Goal: Information Seeking & Learning: Find specific fact

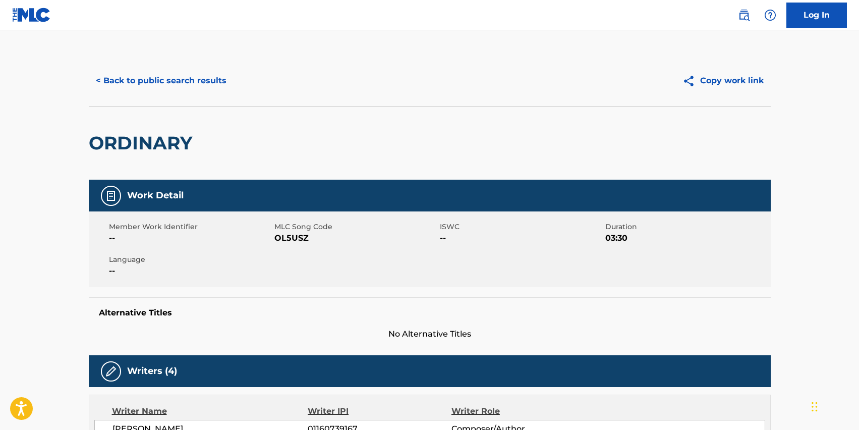
click at [134, 96] on div "< Back to public search results Copy work link" at bounding box center [430, 80] width 682 height 50
click at [136, 84] on button "< Back to public search results" at bounding box center [161, 80] width 145 height 25
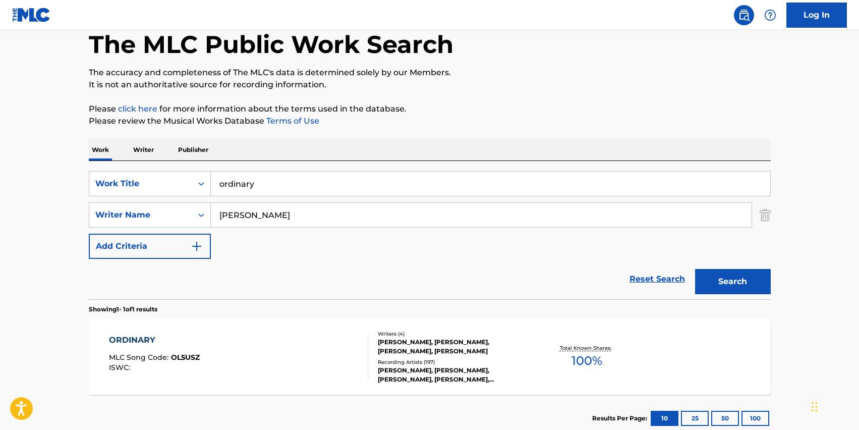
drag, startPoint x: 291, startPoint y: 187, endPoint x: 35, endPoint y: 139, distance: 261.2
click at [35, 139] on main "The MLC Public Work Search The accuracy and completeness of The MLC's data is d…" at bounding box center [429, 212] width 859 height 470
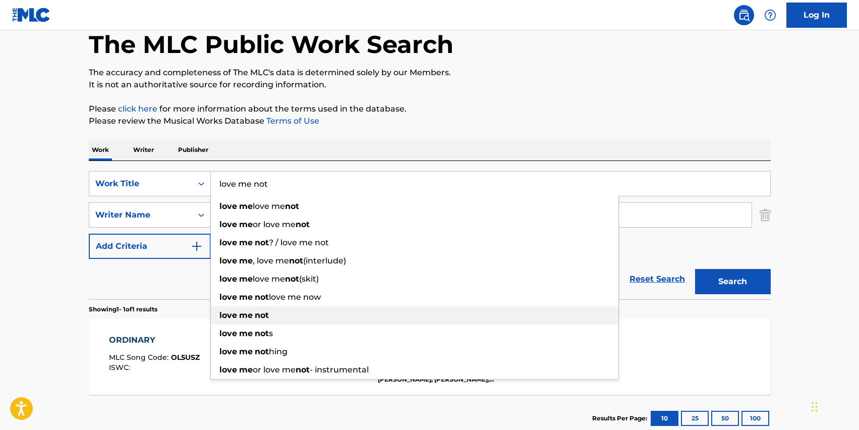
type input "love me not"
click at [269, 316] on div "love me not" at bounding box center [414, 315] width 407 height 18
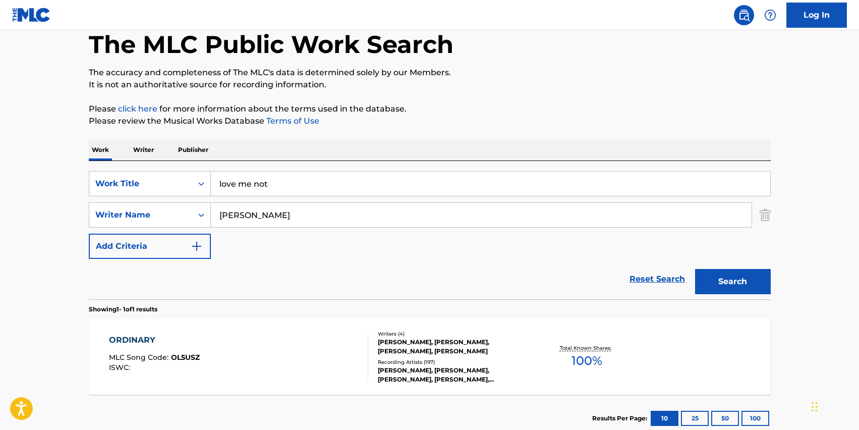
click at [289, 225] on input "[PERSON_NAME]" at bounding box center [481, 215] width 541 height 24
click at [287, 231] on div "ravyn l enae" at bounding box center [405, 237] width 389 height 18
type input "[PERSON_NAME]"
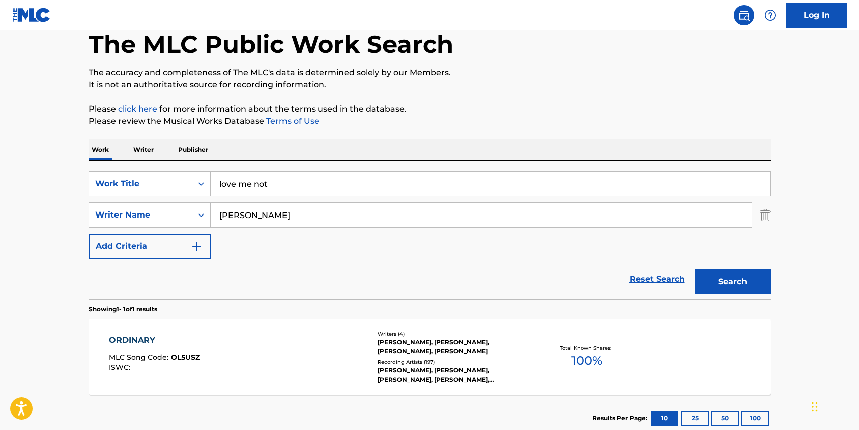
click at [718, 277] on button "Search" at bounding box center [733, 281] width 76 height 25
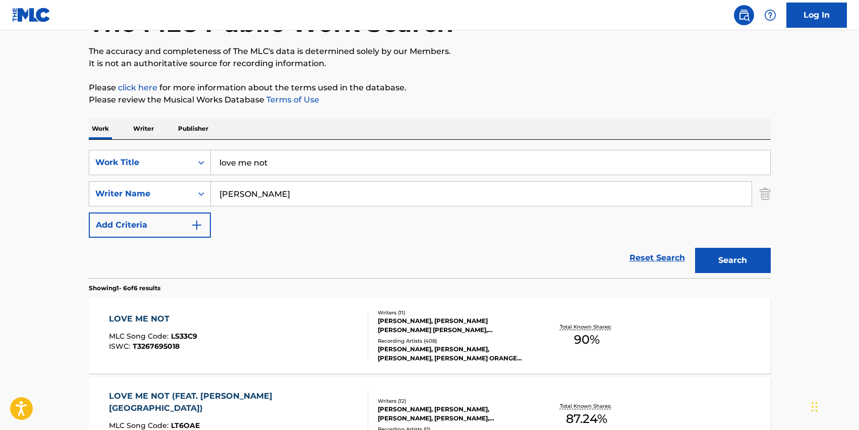
scroll to position [81, 0]
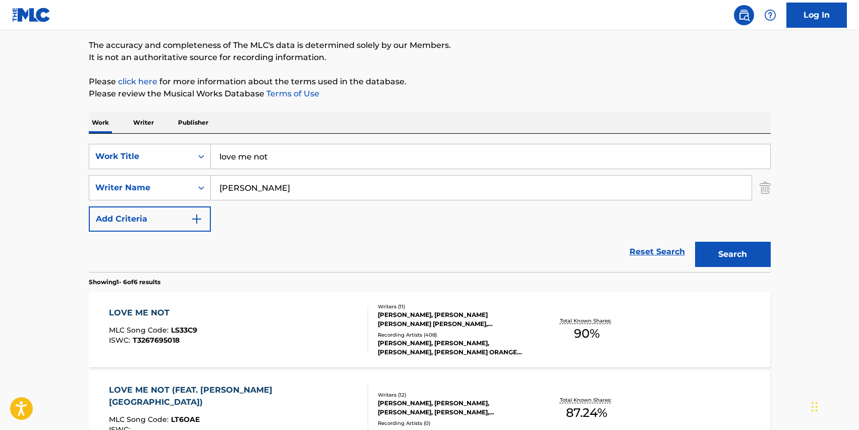
click at [321, 312] on div "LOVE ME NOT MLC Song Code : LS33C9 ISWC : T3267695018" at bounding box center [238, 329] width 259 height 45
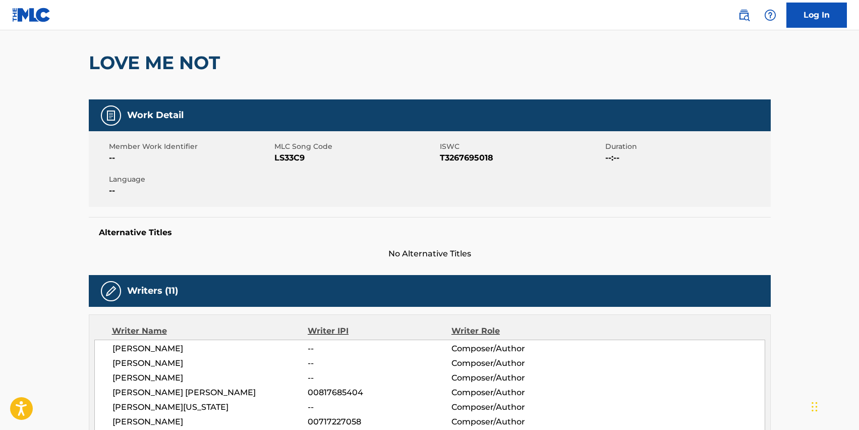
scroll to position [84, 0]
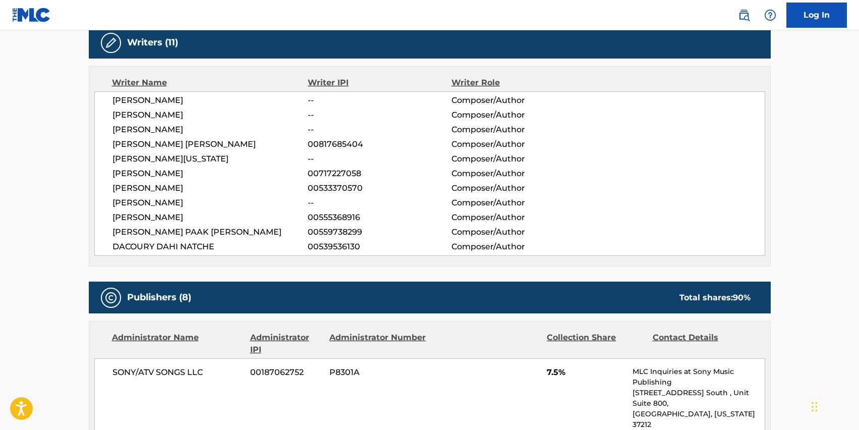
scroll to position [81, 0]
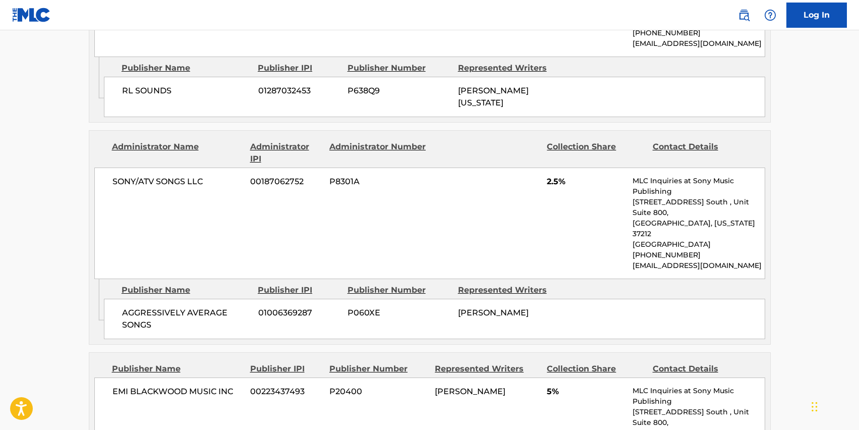
scroll to position [728, 0]
